Goal: Transaction & Acquisition: Book appointment/travel/reservation

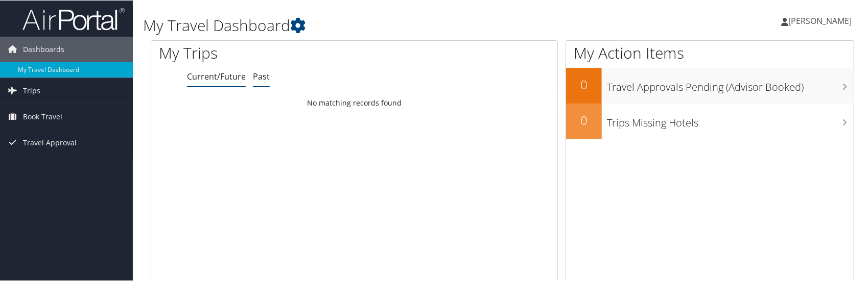
click at [258, 77] on link "Past" at bounding box center [261, 75] width 17 height 11
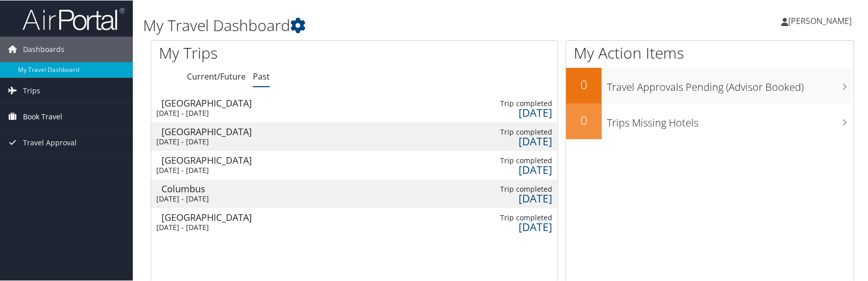
click at [56, 116] on span "Book Travel" at bounding box center [42, 117] width 39 height 26
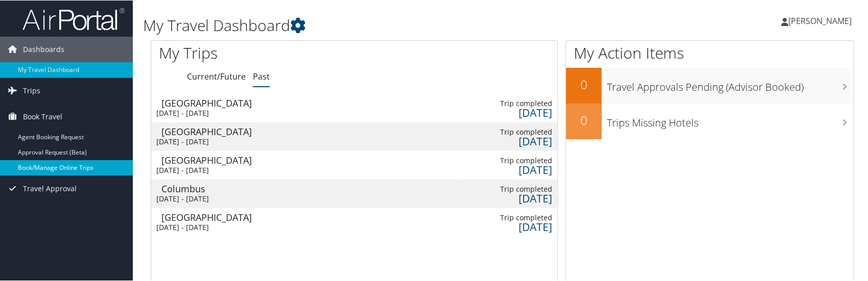
click at [58, 164] on link "Book/Manage Online Trips" at bounding box center [66, 167] width 133 height 15
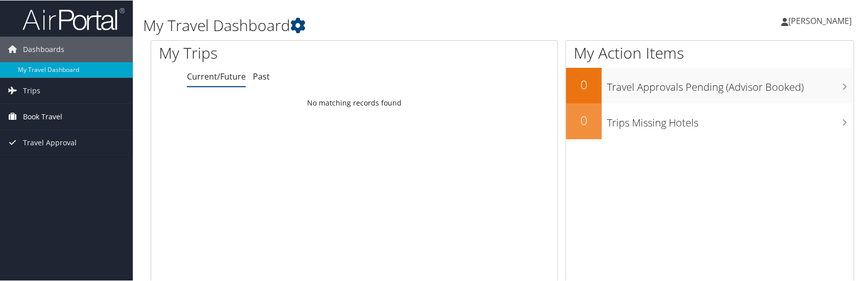
click at [39, 115] on span "Book Travel" at bounding box center [42, 117] width 39 height 26
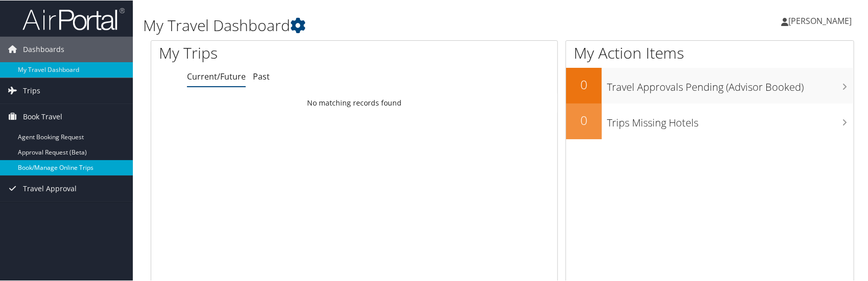
click at [45, 162] on link "Book/Manage Online Trips" at bounding box center [66, 167] width 133 height 15
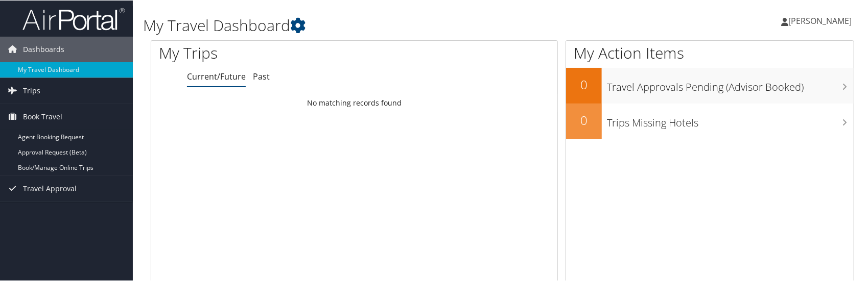
click at [797, 22] on span "[PERSON_NAME]" at bounding box center [819, 20] width 63 height 11
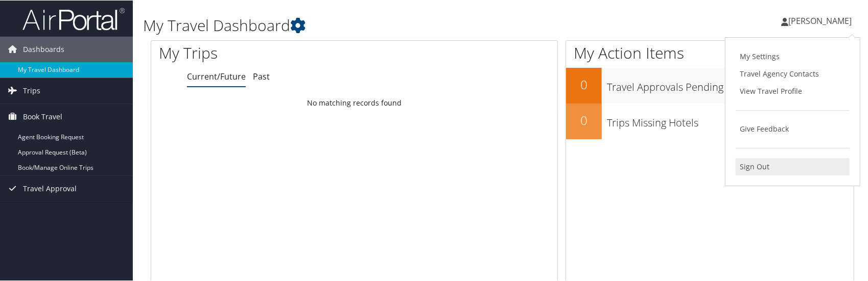
click at [749, 166] on link "Sign Out" at bounding box center [792, 166] width 114 height 17
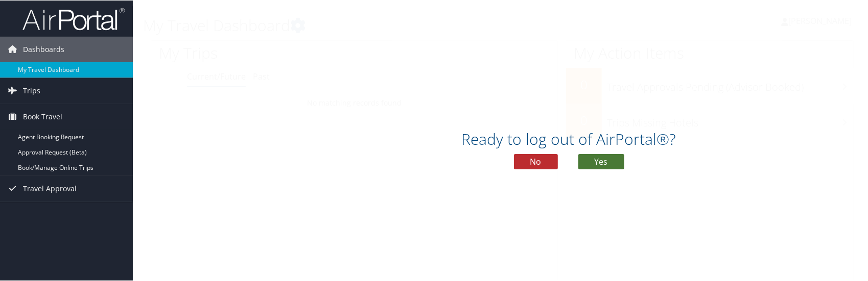
click at [585, 162] on button "Yes" at bounding box center [601, 161] width 46 height 15
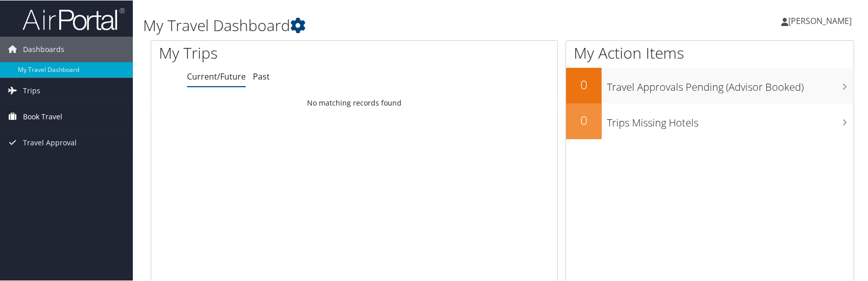
click at [43, 114] on span "Book Travel" at bounding box center [42, 117] width 39 height 26
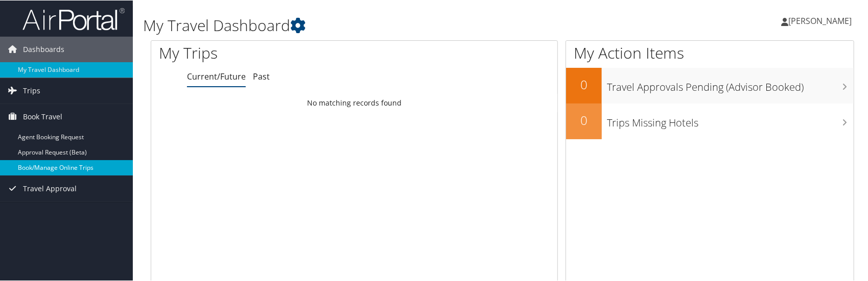
click at [45, 167] on link "Book/Manage Online Trips" at bounding box center [66, 167] width 133 height 15
